Goal: Browse casually

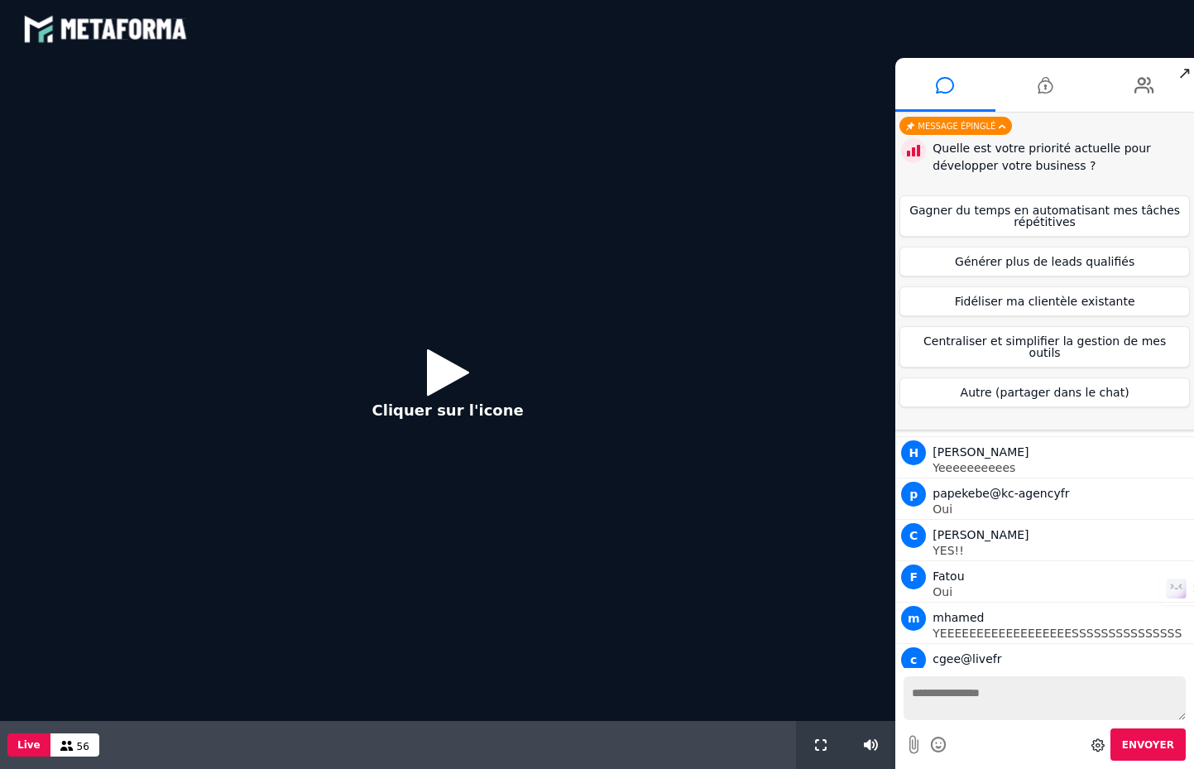
scroll to position [1174, 0]
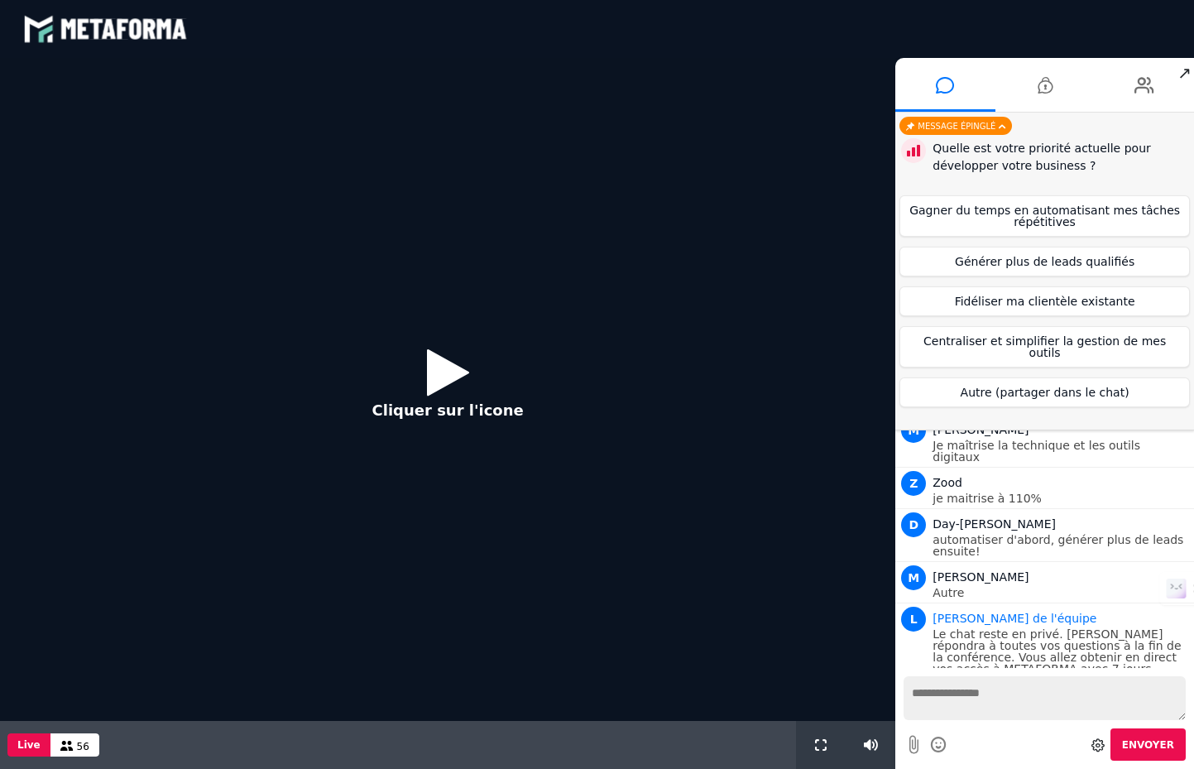
click at [439, 372] on icon at bounding box center [448, 372] width 42 height 54
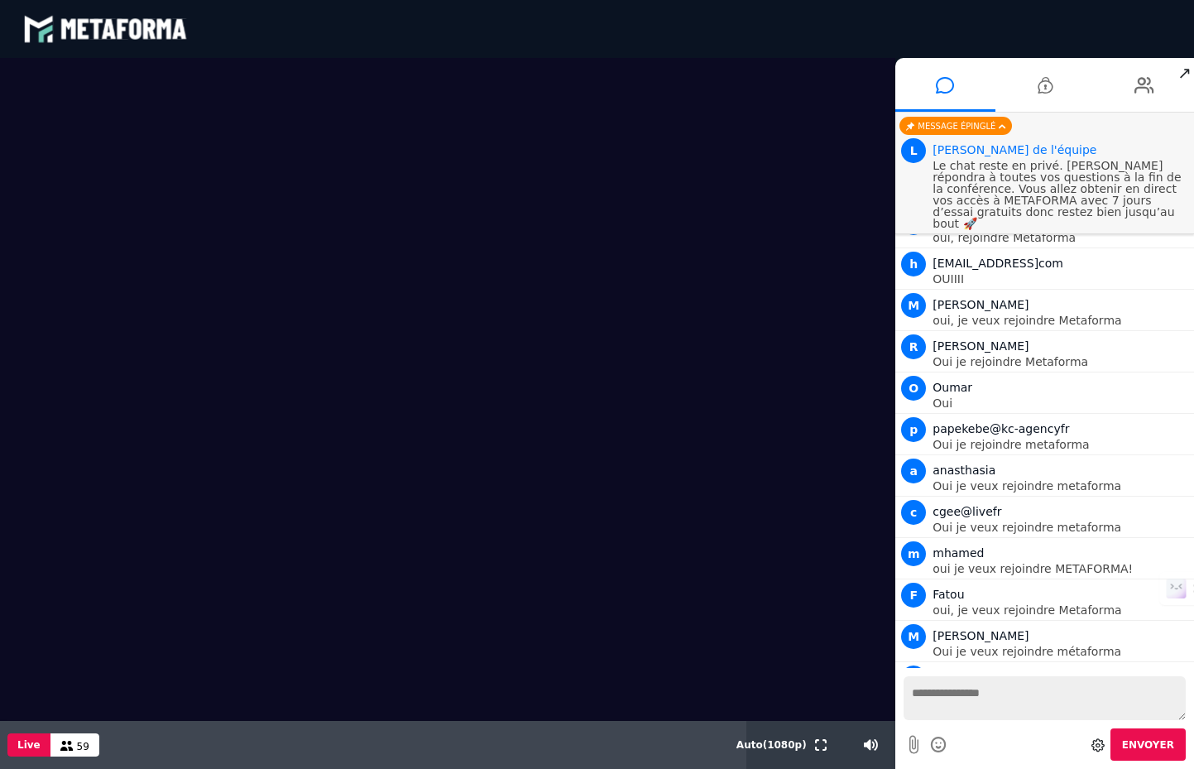
scroll to position [2132, 0]
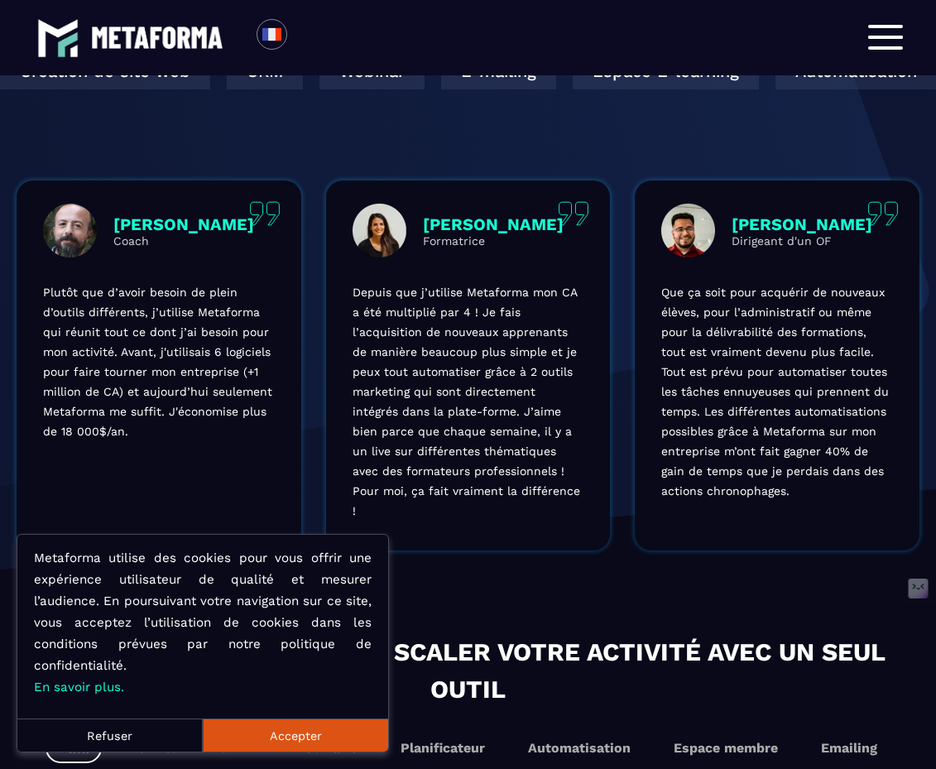
scroll to position [568, 0]
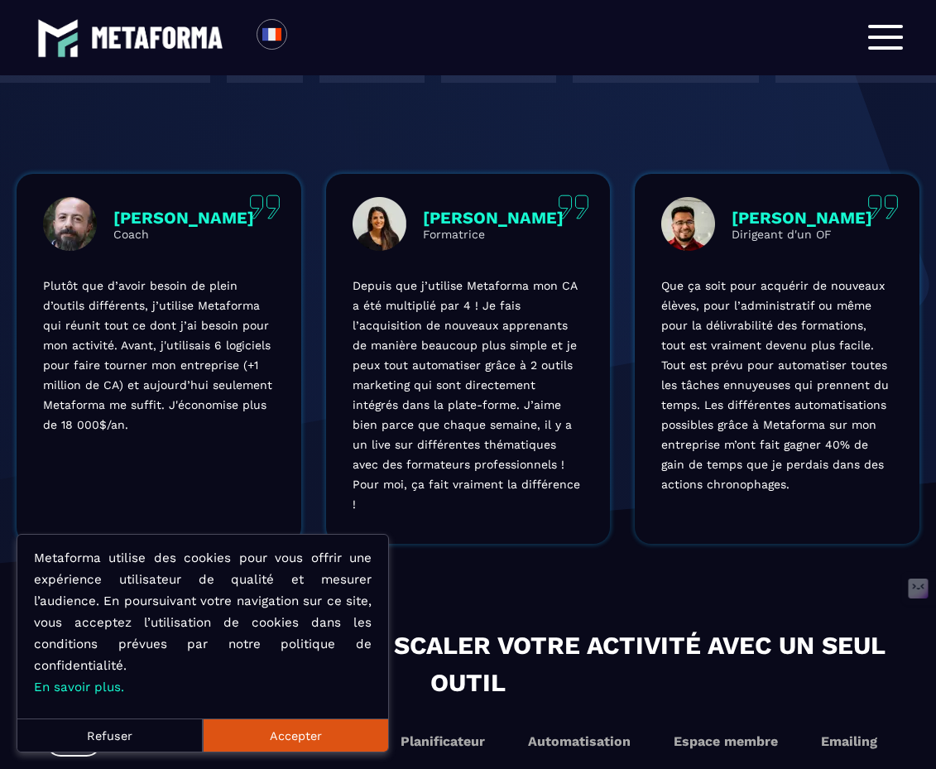
click at [284, 737] on button "Accepter" at bounding box center [295, 734] width 185 height 33
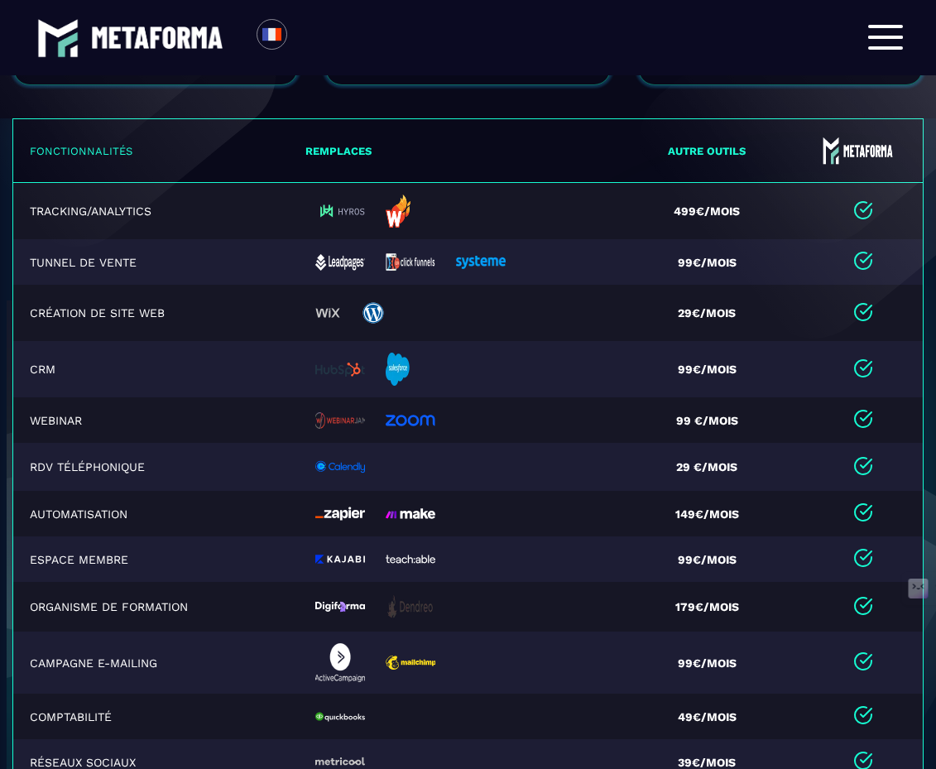
scroll to position [3899, 0]
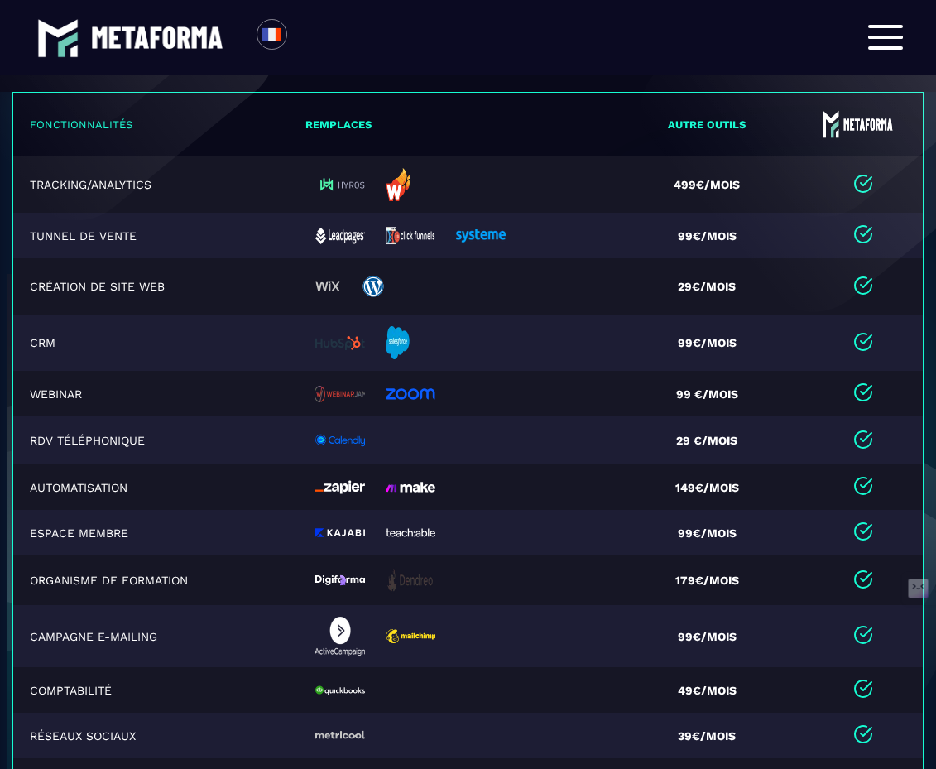
click at [887, 39] on div at bounding box center [885, 38] width 35 height 26
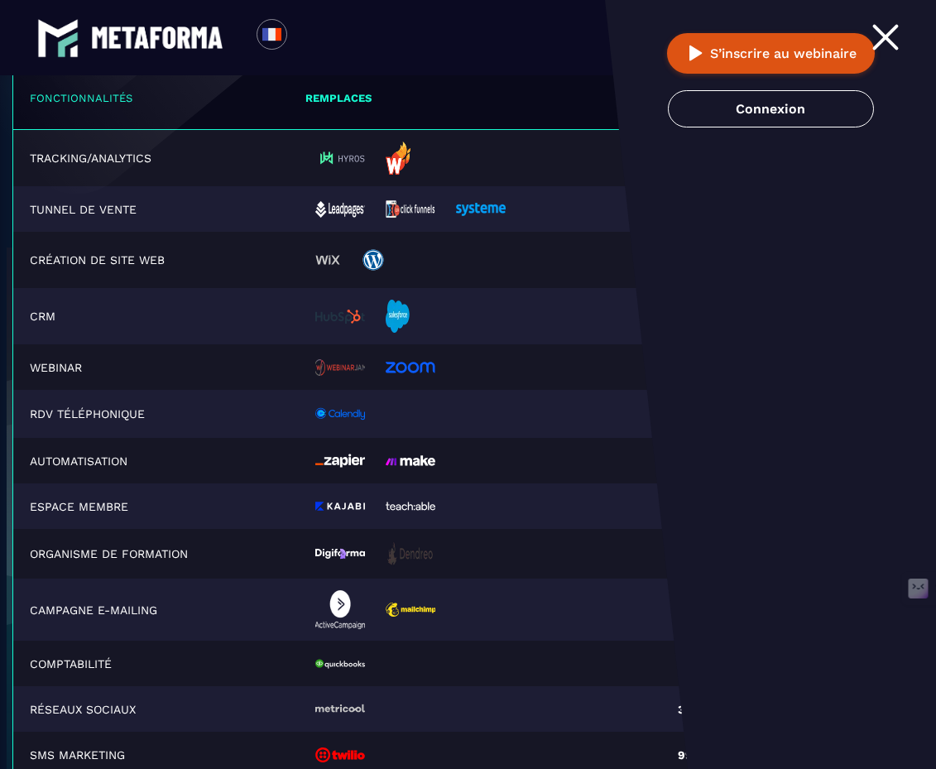
scroll to position [3872, 0]
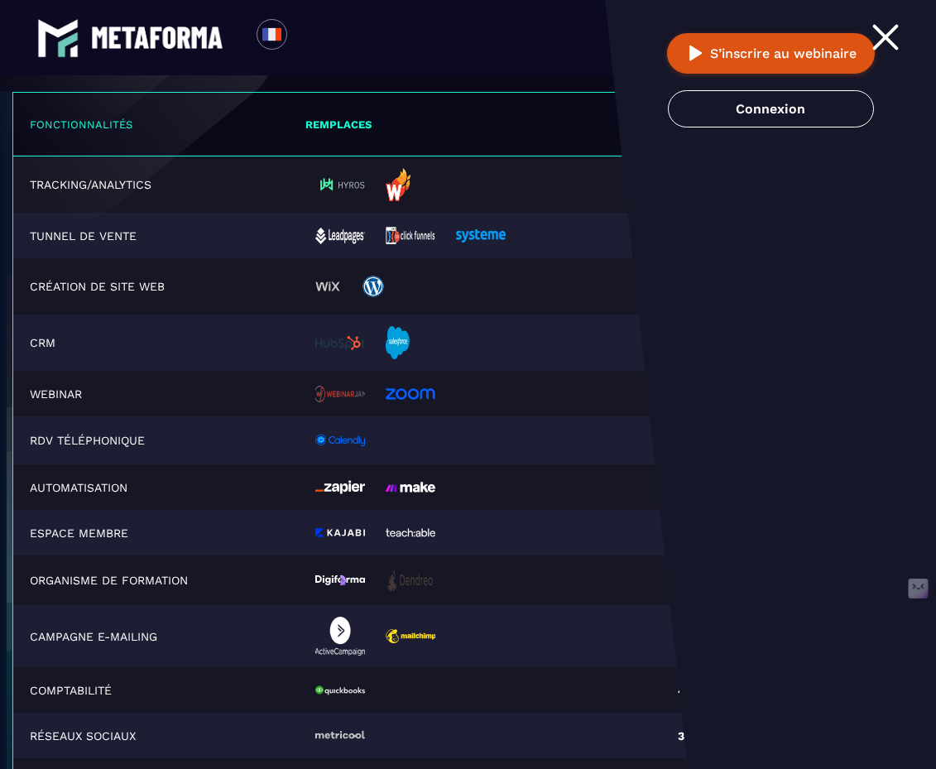
click at [888, 40] on span at bounding box center [885, 37] width 27 height 27
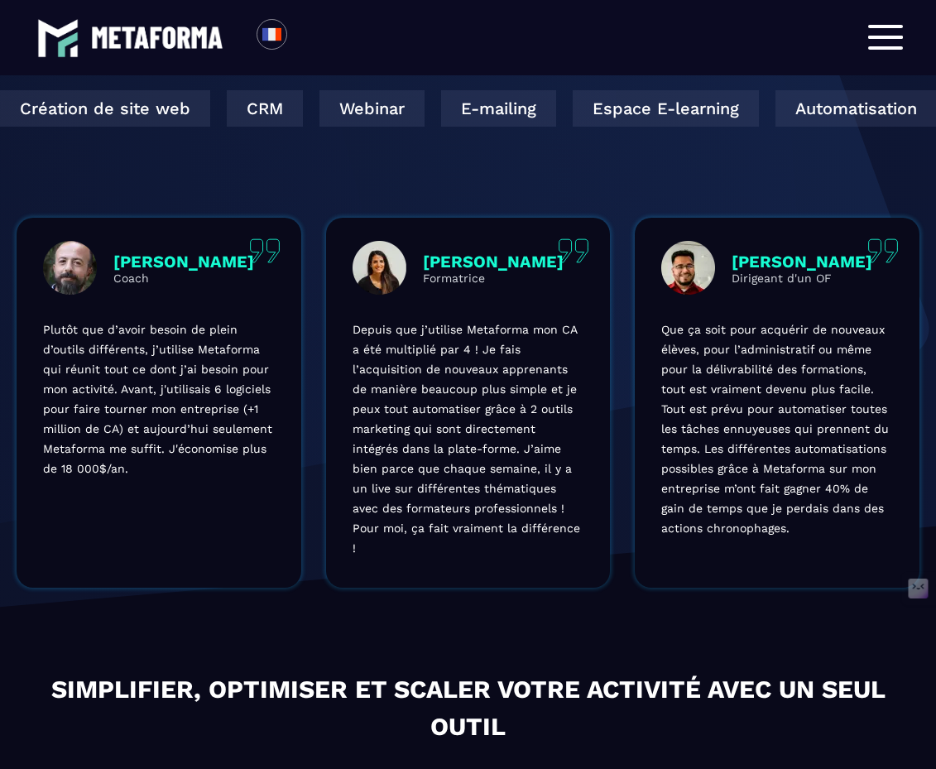
scroll to position [0, 0]
